Goal: Navigation & Orientation: Find specific page/section

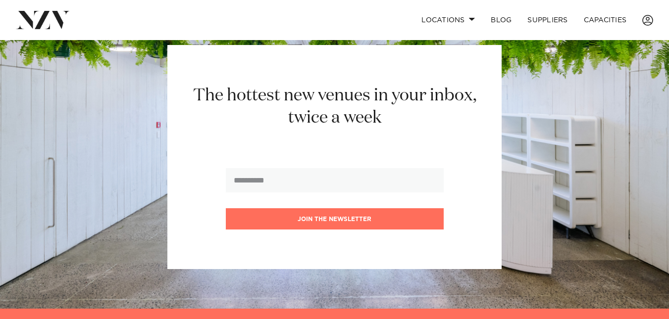
scroll to position [1083, 0]
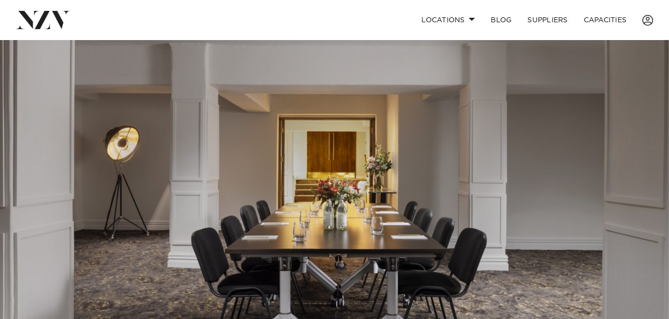
scroll to position [0, 0]
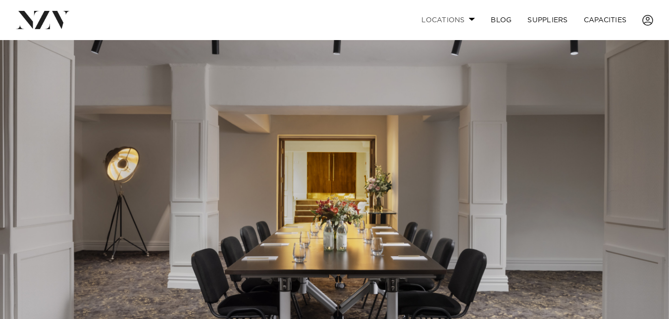
click at [451, 13] on link "Locations" at bounding box center [448, 19] width 69 height 21
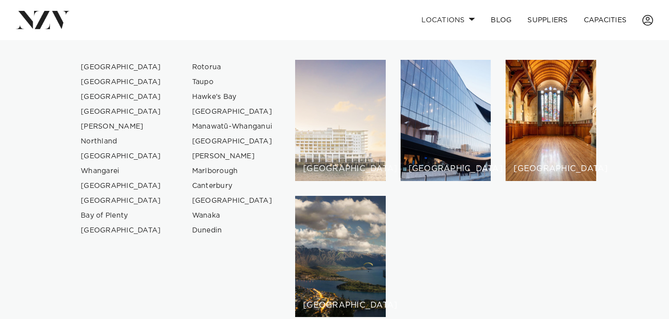
click at [373, 119] on div "[GEOGRAPHIC_DATA]" at bounding box center [340, 120] width 91 height 121
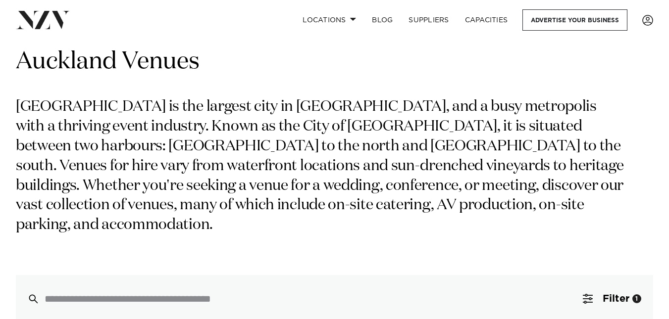
scroll to position [9, 0]
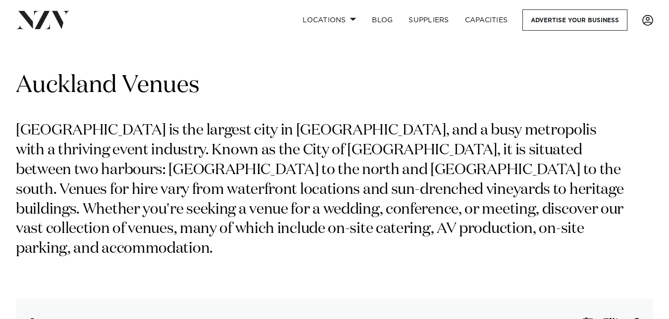
click at [643, 22] on span at bounding box center [647, 20] width 11 height 11
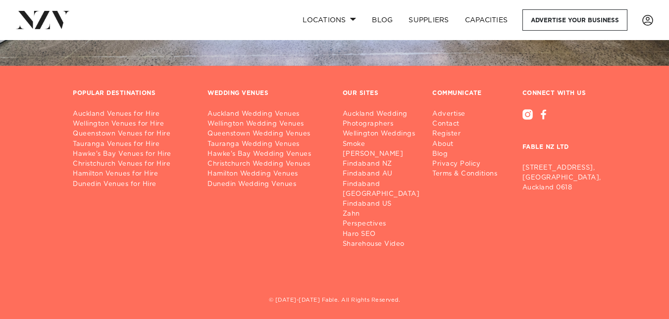
scroll to position [607, 0]
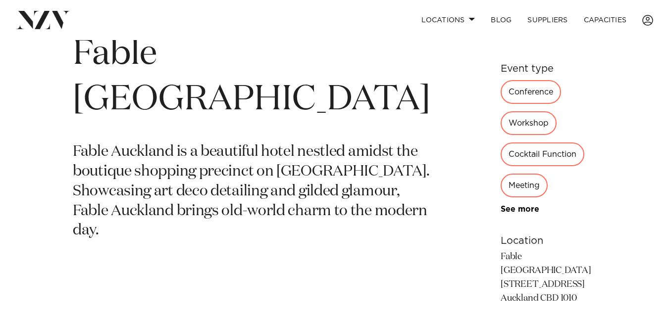
scroll to position [402, 0]
click at [272, 142] on p "Fable Auckland is a beautiful hotel nestled amidst the boutique shopping precin…" at bounding box center [252, 191] width 358 height 99
